Goal: Task Accomplishment & Management: Manage account settings

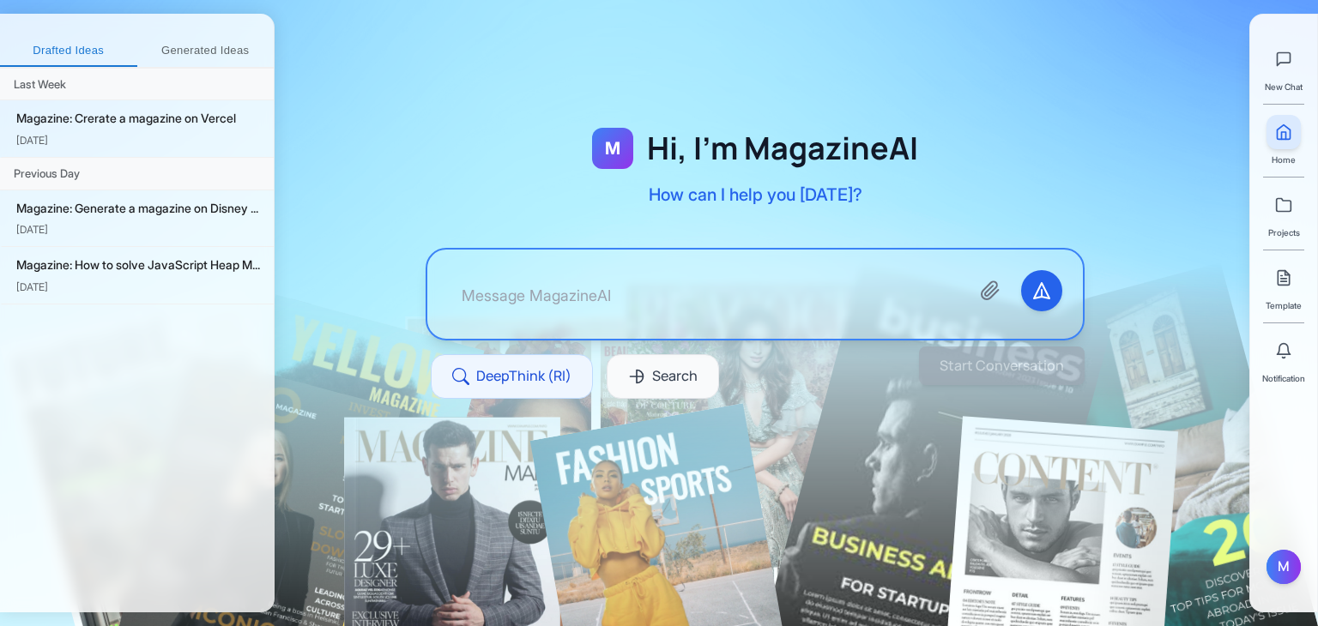
click at [966, 447] on div "M Hi, I'm MagazineAI How can I help you today? DeepThink (RI) Search" at bounding box center [755, 284] width 769 height 376
click at [573, 285] on textarea at bounding box center [702, 294] width 508 height 48
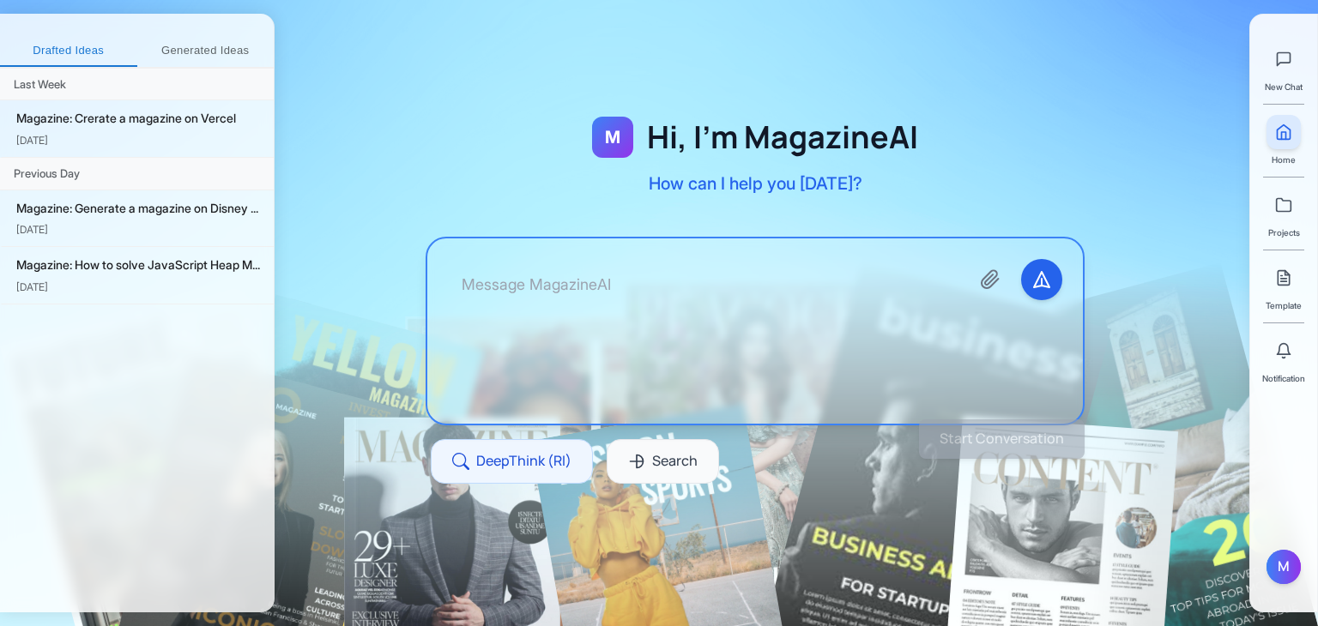
click at [573, 285] on textarea at bounding box center [702, 331] width 508 height 144
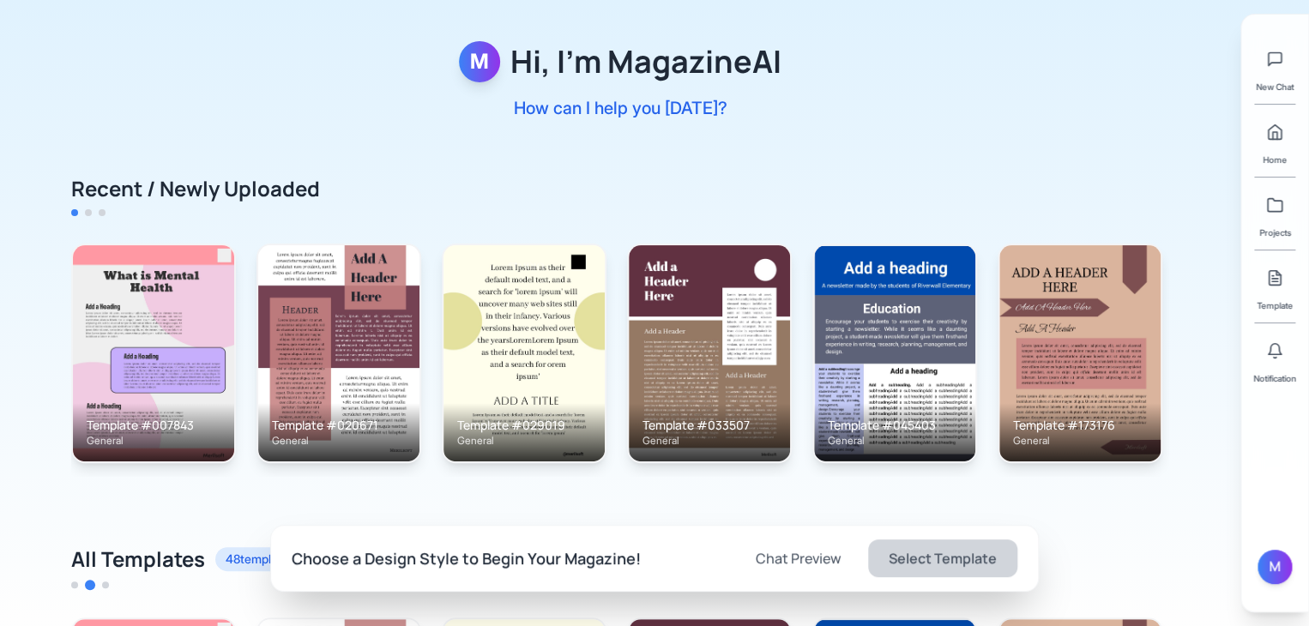
click at [552, 118] on p "How can I help you [DATE]?" at bounding box center [620, 108] width 323 height 24
click at [219, 168] on div "M Hi, I'm MagazineAI How can I help you today? Recent / Newly Uploaded Template…" at bounding box center [654, 619] width 1309 height 1239
click at [1265, 569] on div "M" at bounding box center [1275, 567] width 34 height 34
click at [1183, 570] on button "Sign out" at bounding box center [1172, 574] width 163 height 31
click at [1260, 569] on div "U" at bounding box center [1275, 567] width 34 height 34
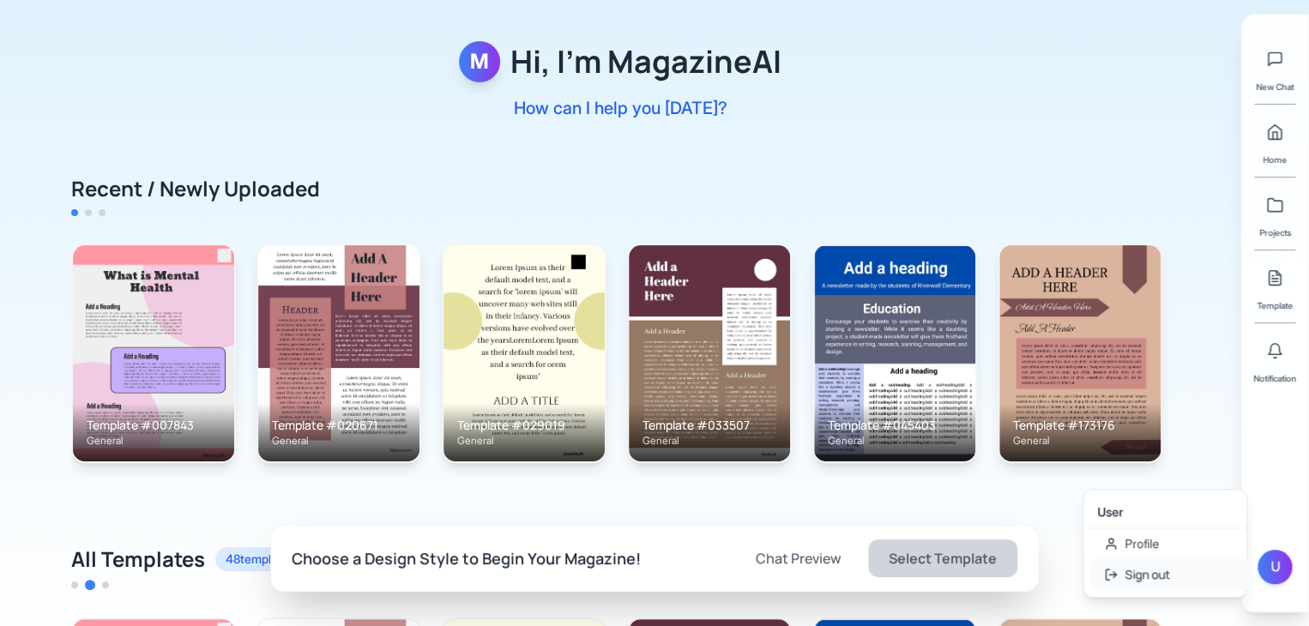
click at [1122, 576] on button "Sign out" at bounding box center [1172, 574] width 163 height 31
click at [1274, 561] on div "U" at bounding box center [1275, 567] width 34 height 34
click at [1138, 576] on button "Sign out" at bounding box center [1172, 574] width 163 height 31
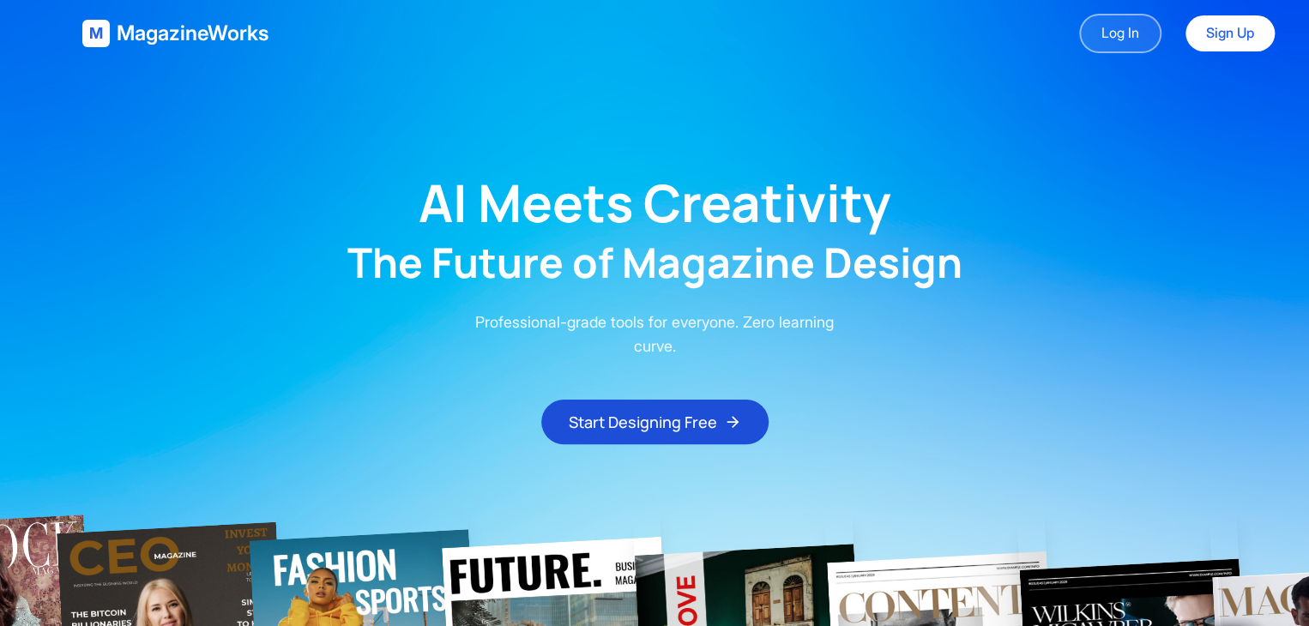
click at [1119, 36] on link "Log In" at bounding box center [1120, 33] width 82 height 39
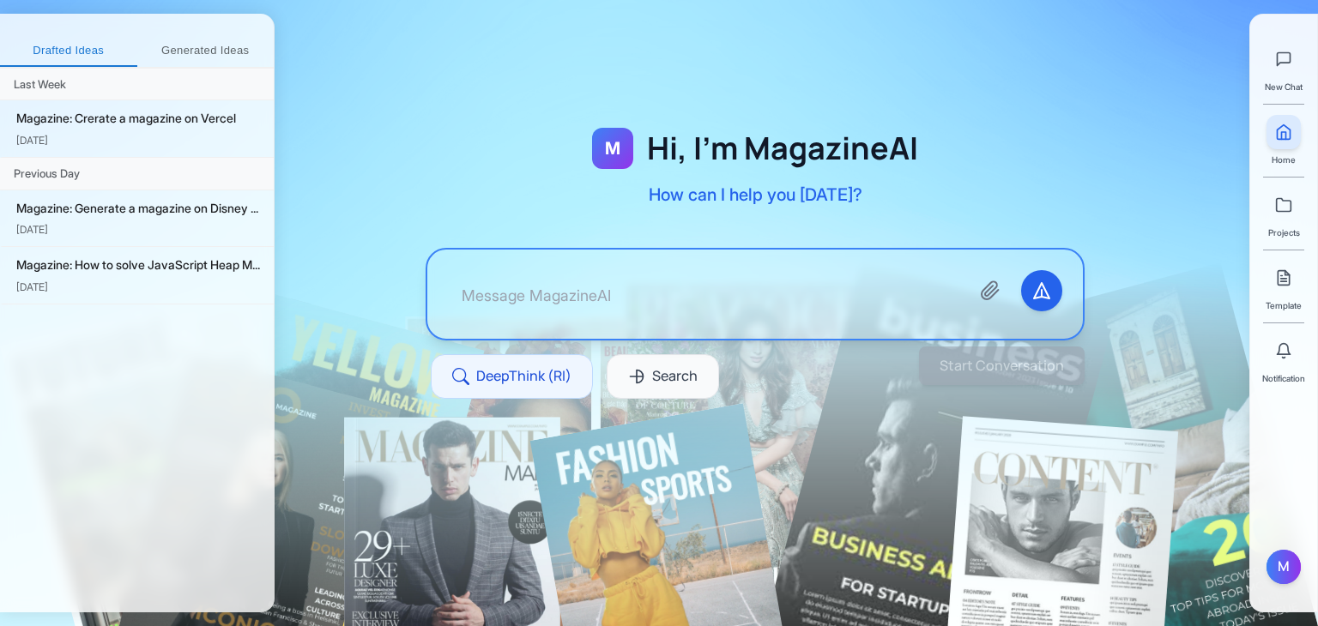
click at [1273, 548] on div "New Chat Home Projects Template Notification M" at bounding box center [1283, 313] width 69 height 599
click at [1277, 557] on div "M" at bounding box center [1284, 567] width 34 height 34
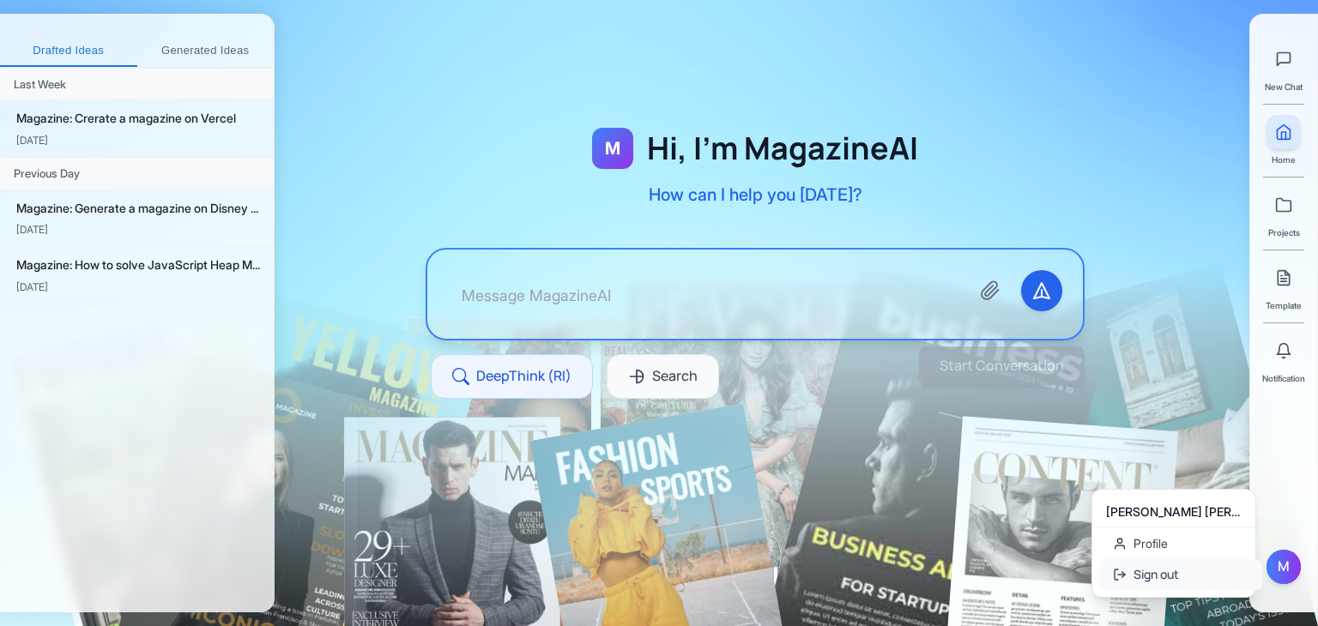
click at [1164, 578] on button "Sign out" at bounding box center [1180, 574] width 163 height 31
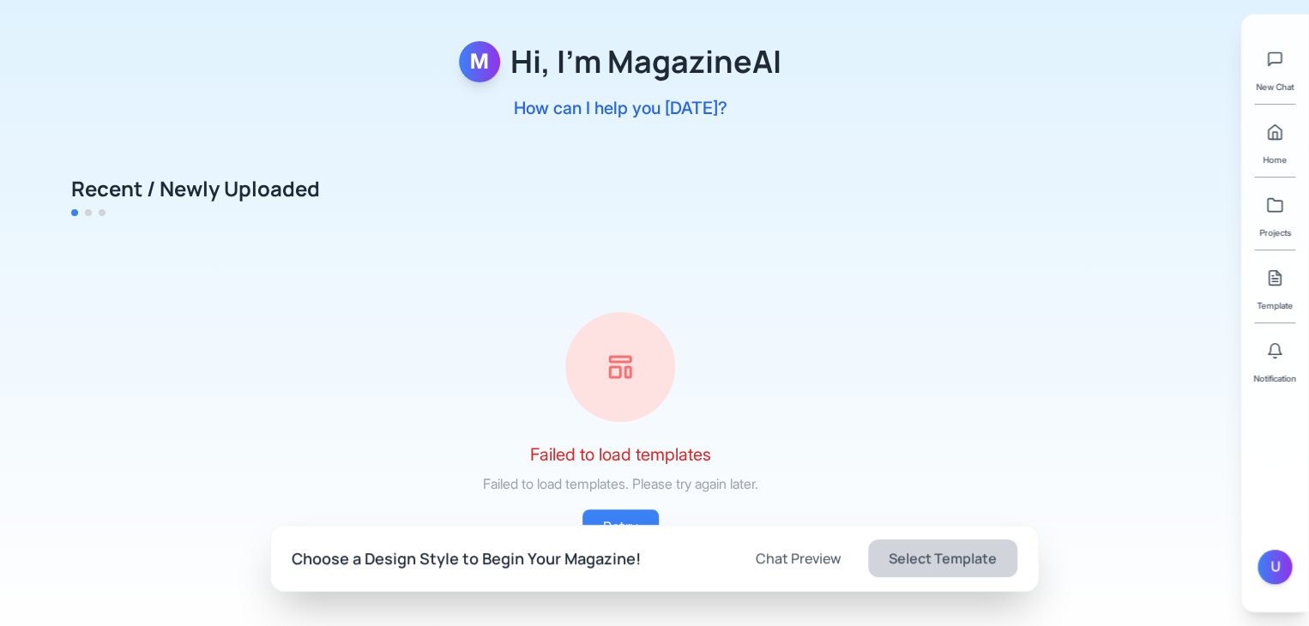
drag, startPoint x: 790, startPoint y: 156, endPoint x: 830, endPoint y: 215, distance: 70.4
click at [776, 159] on div "M Hi, I'm MagazineAI How can I help you [DATE]? Recent / Newly Uploaded Failed …" at bounding box center [654, 615] width 1309 height 1231
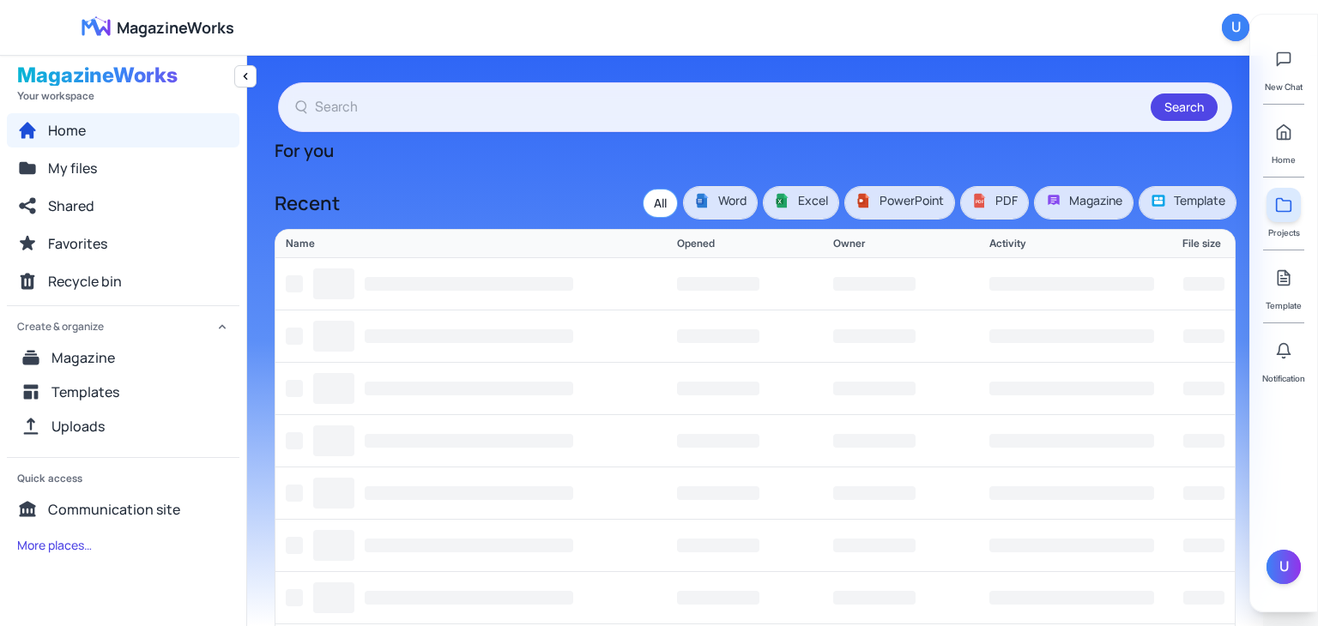
click at [1307, 558] on div "New Chat Home Projects Template Notification U" at bounding box center [1283, 313] width 69 height 599
click at [1294, 561] on div "U" at bounding box center [1284, 567] width 34 height 34
click at [1201, 576] on button "Sign out" at bounding box center [1180, 574] width 163 height 31
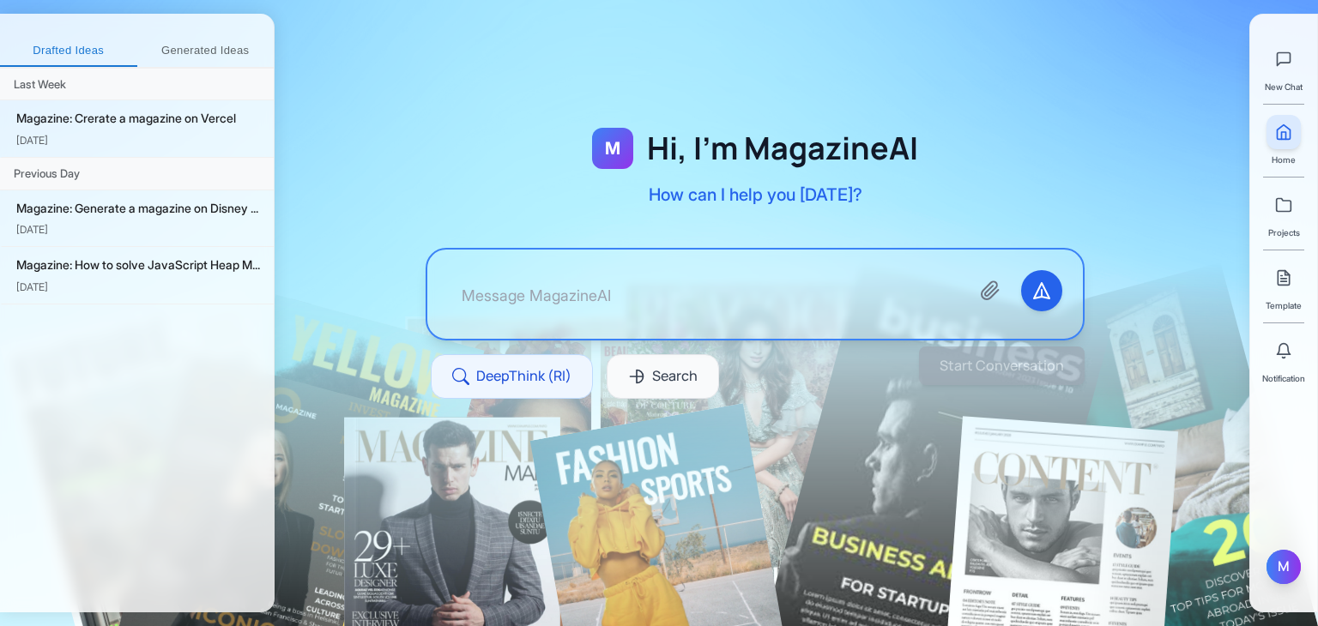
click at [1285, 561] on div "M" at bounding box center [1284, 567] width 34 height 34
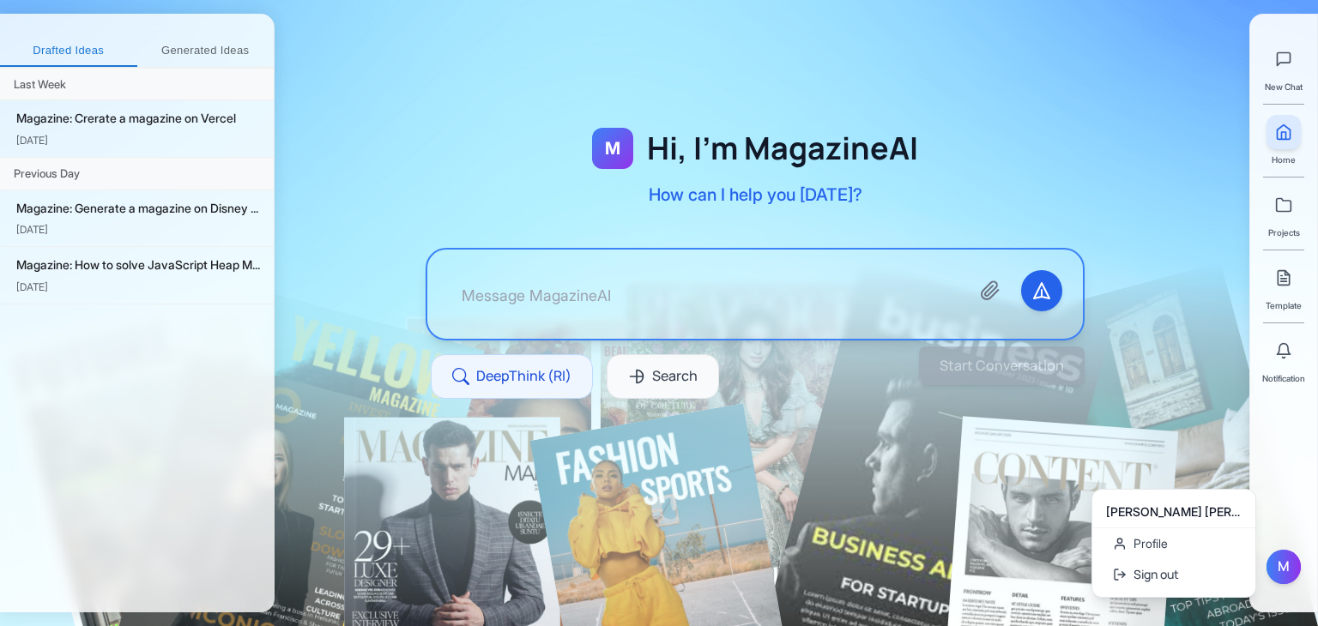
click at [1086, 363] on div "M Hi, I'm MagazineAI How can I help you [DATE]? DeepThink (RI) Search" at bounding box center [755, 284] width 769 height 376
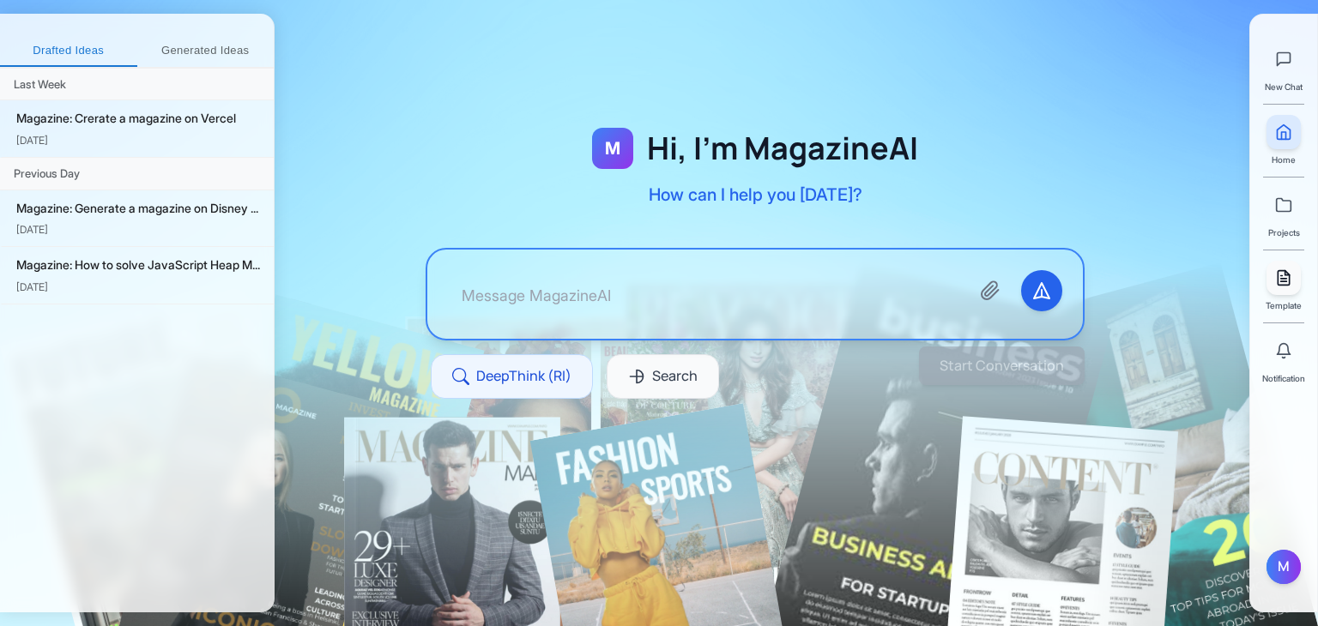
click at [1297, 281] on link at bounding box center [1284, 278] width 34 height 34
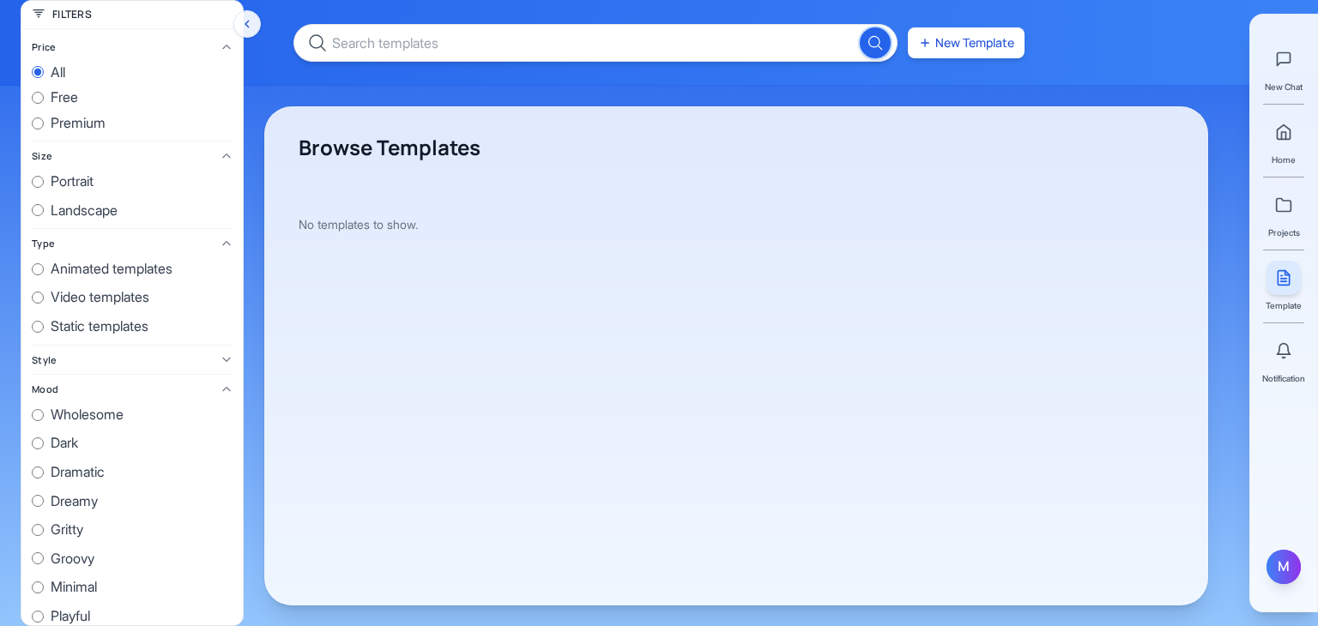
click at [1278, 560] on div "M" at bounding box center [1284, 567] width 34 height 34
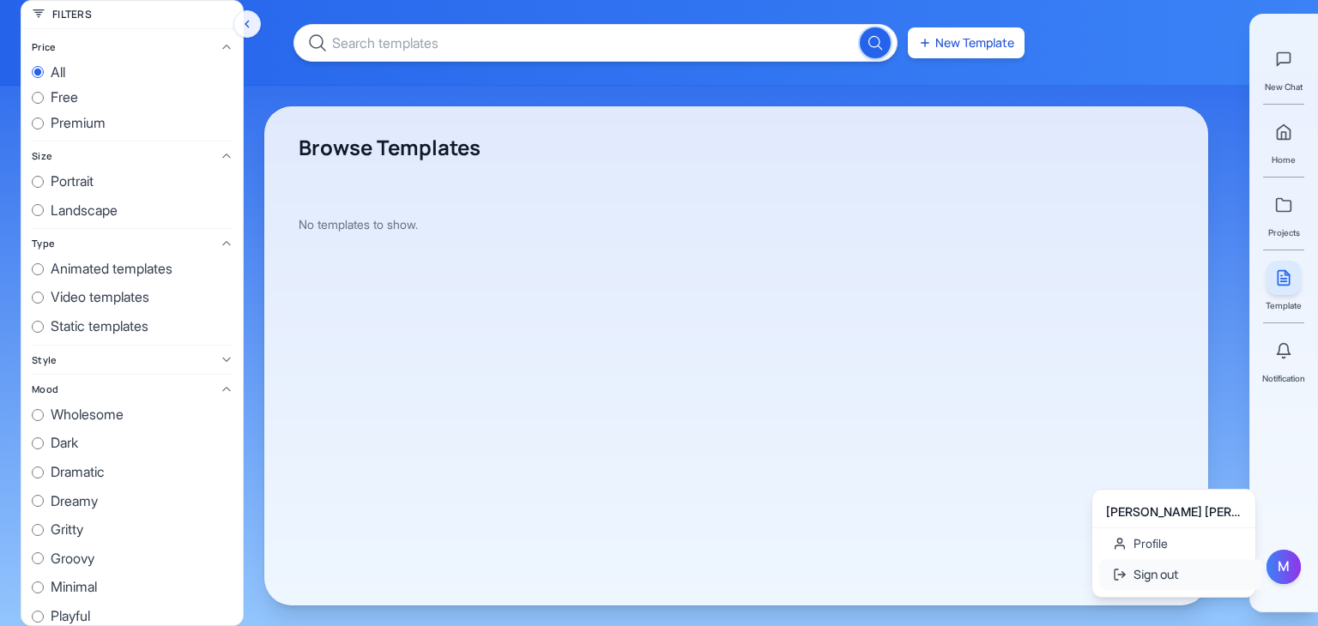
click at [1175, 570] on button "Sign out" at bounding box center [1180, 574] width 163 height 31
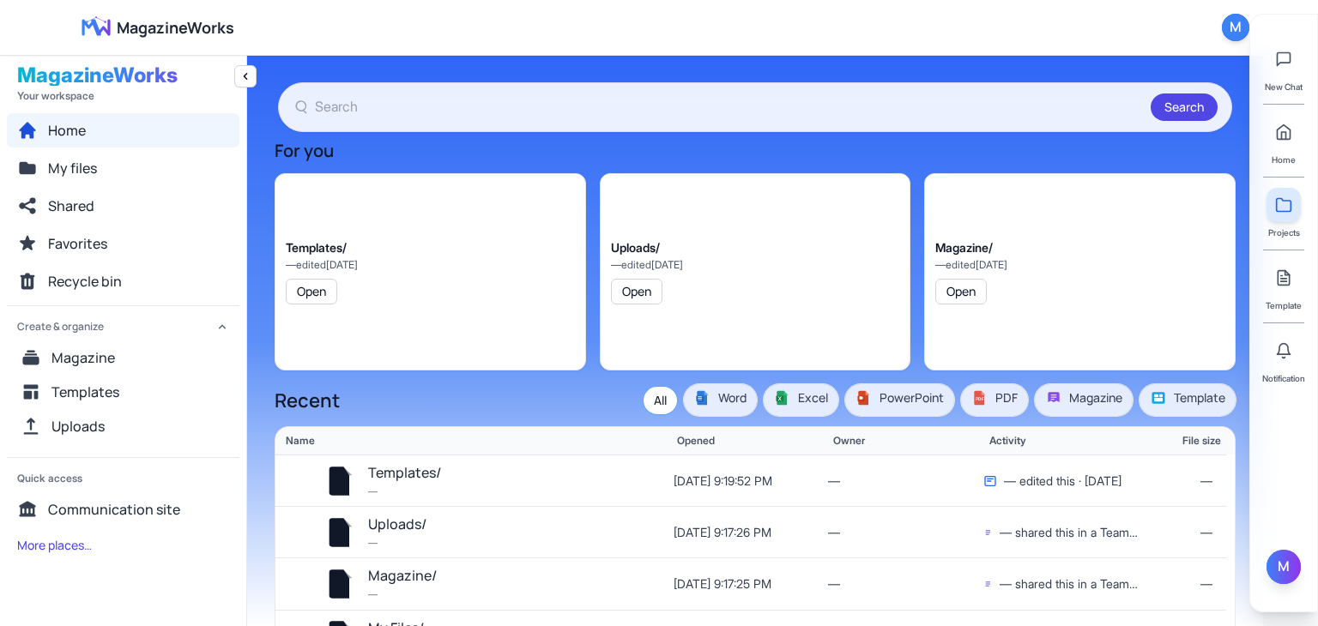
click at [1282, 571] on div "M" at bounding box center [1284, 567] width 34 height 34
click at [1158, 577] on button "Sign out" at bounding box center [1180, 574] width 163 height 31
